Goal: Navigation & Orientation: Find specific page/section

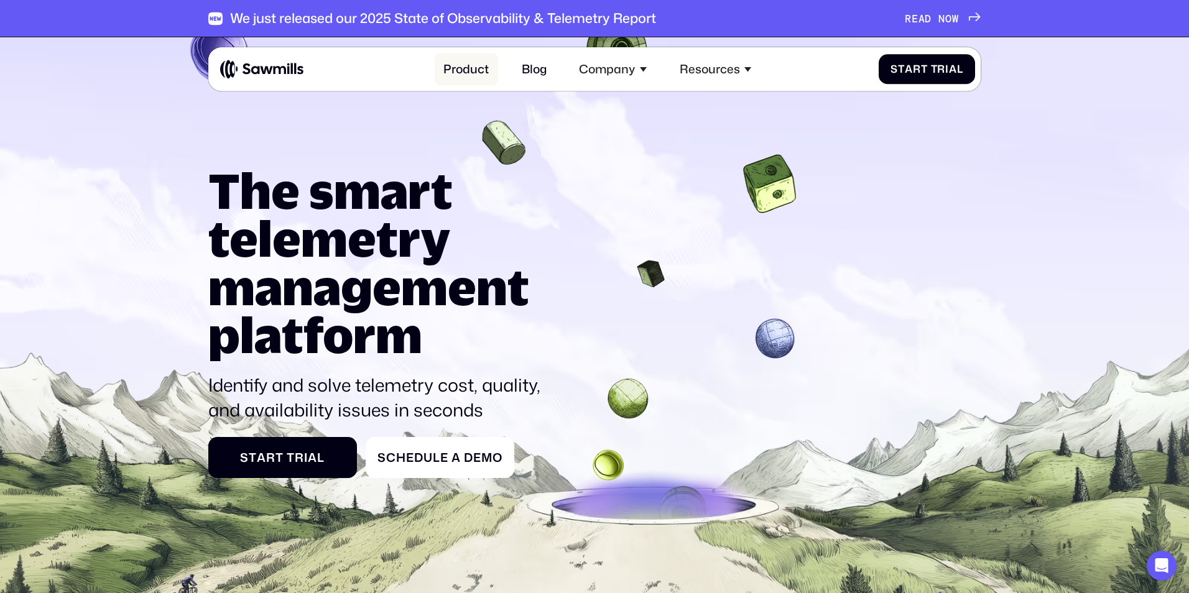
click at [475, 66] on link "Product" at bounding box center [466, 69] width 63 height 32
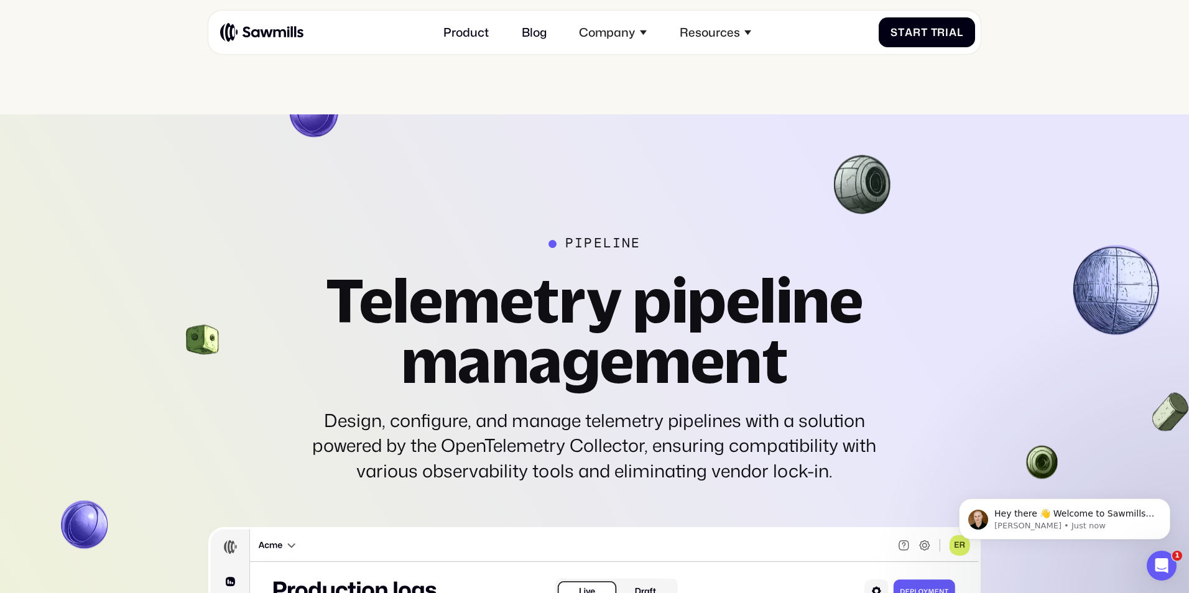
scroll to position [3270, 0]
